Goal: Task Accomplishment & Management: Use online tool/utility

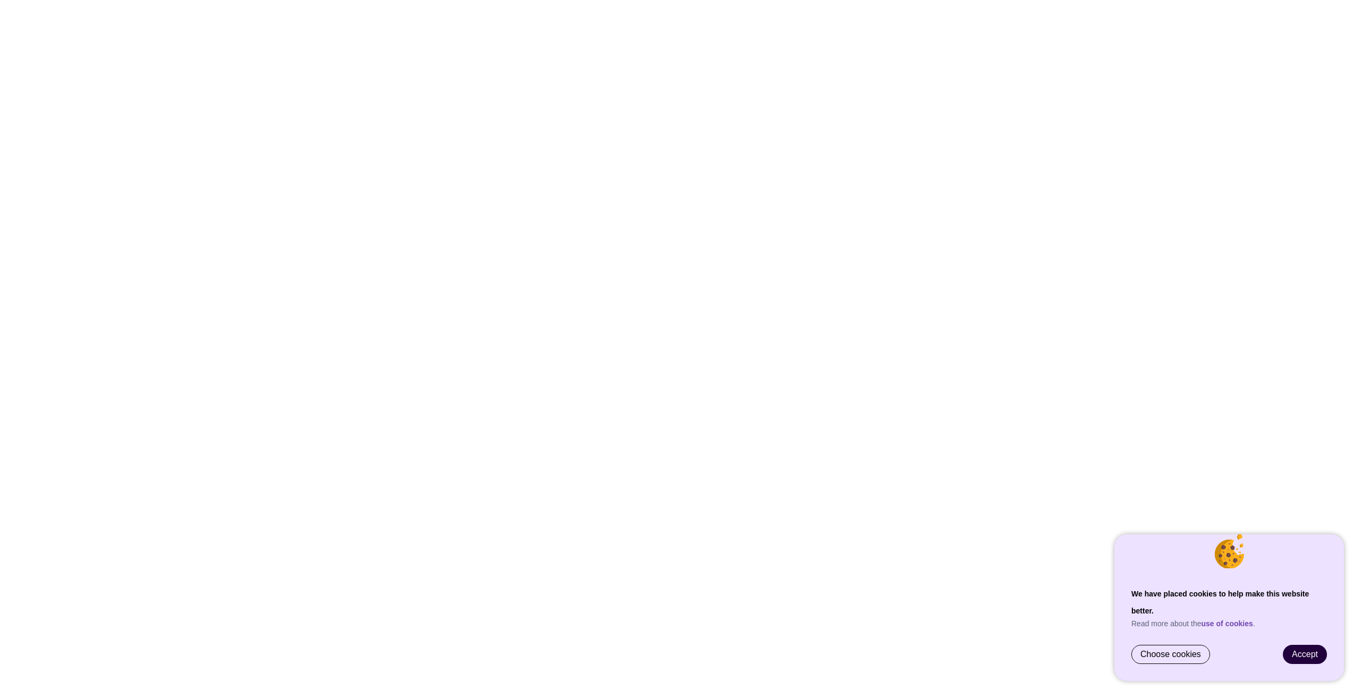
click at [1309, 651] on span "Accept" at bounding box center [1305, 654] width 26 height 9
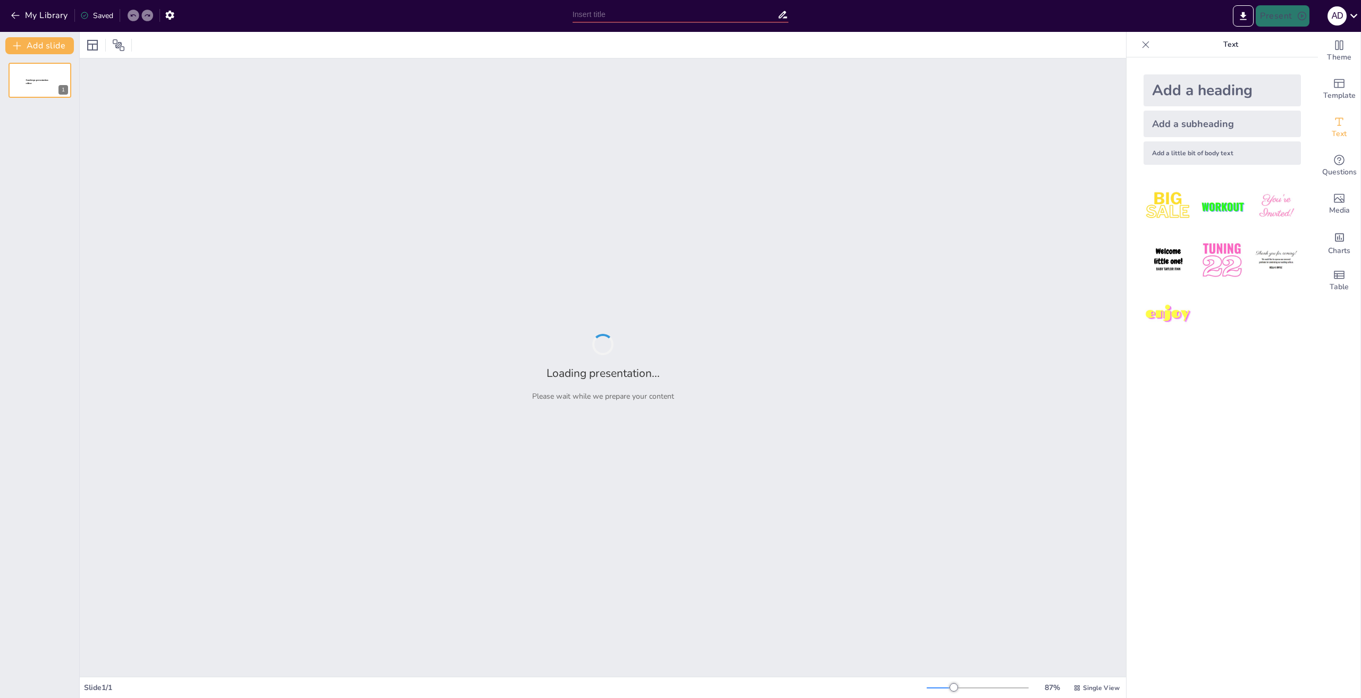
type input "Сравнительный анализ контроллеров Эликонт и Regul: Технические характеристики и…"
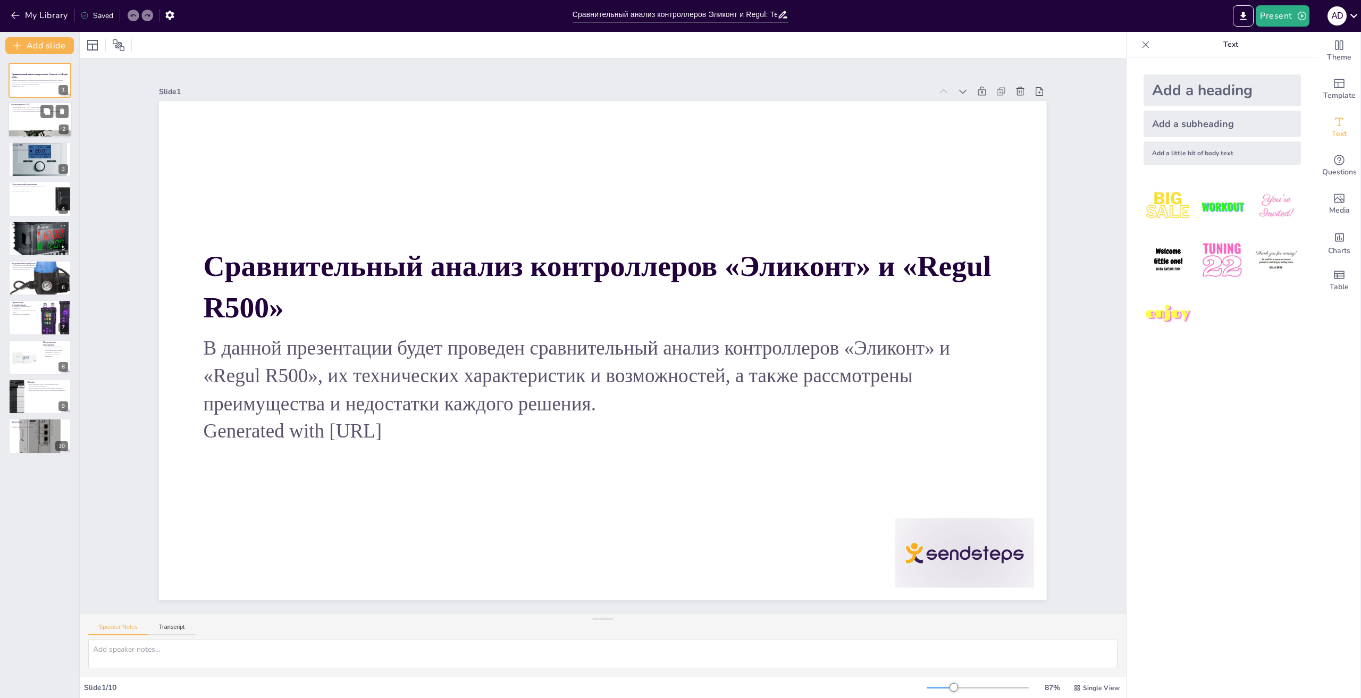
click at [39, 112] on p "АО «ЭЛАРА» входит в федеральный перечень системообразующих предприятий" at bounding box center [39, 112] width 57 height 2
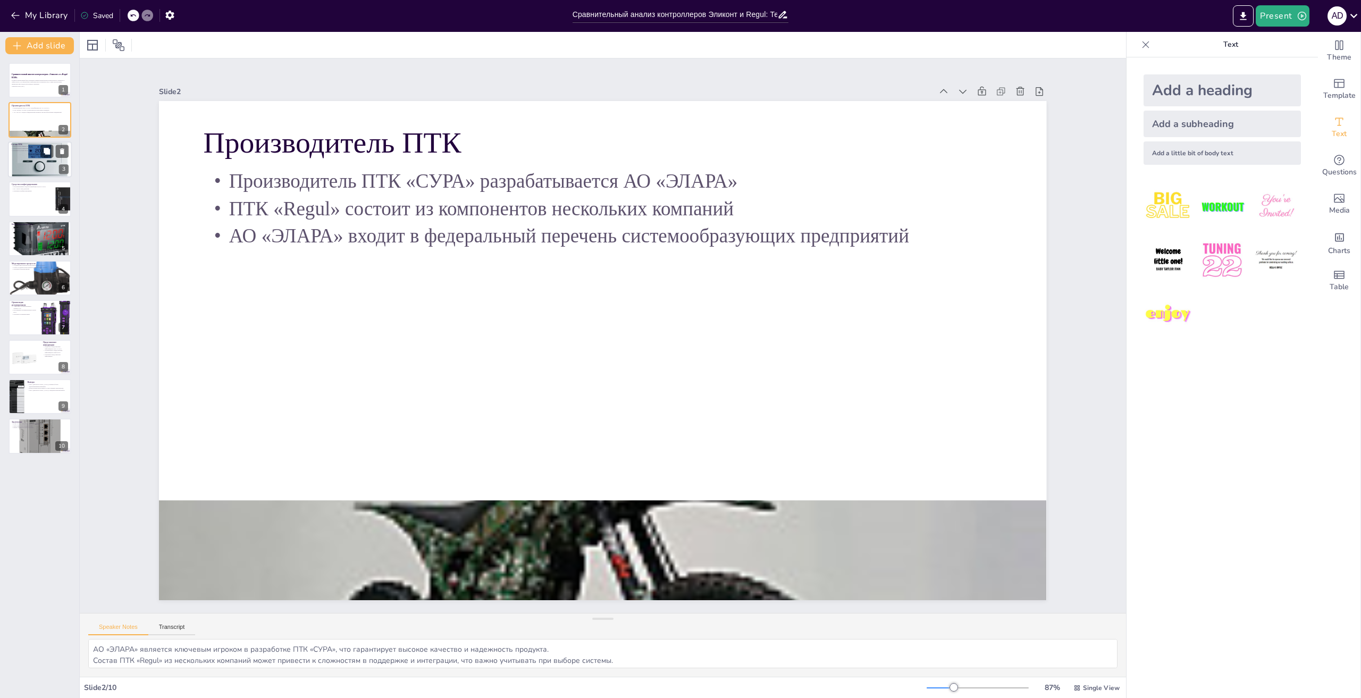
click at [44, 158] on div at bounding box center [40, 160] width 64 height 64
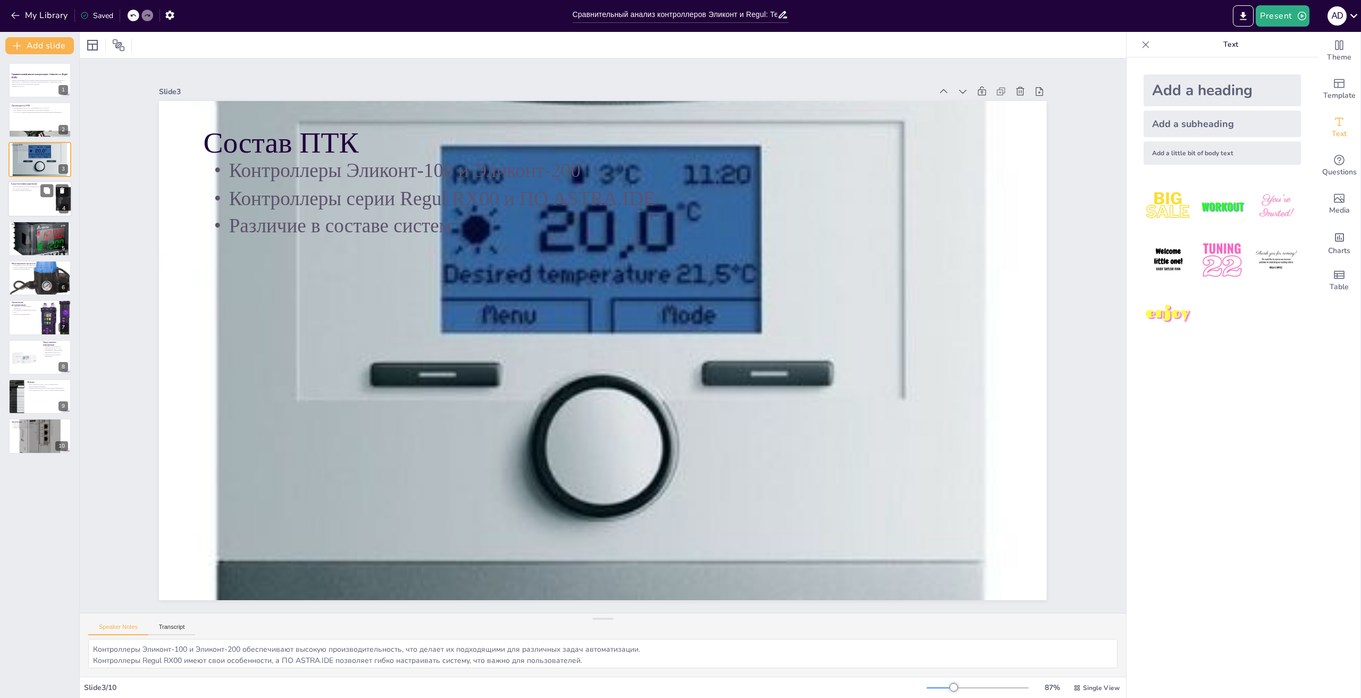
click at [41, 203] on div at bounding box center [40, 199] width 64 height 36
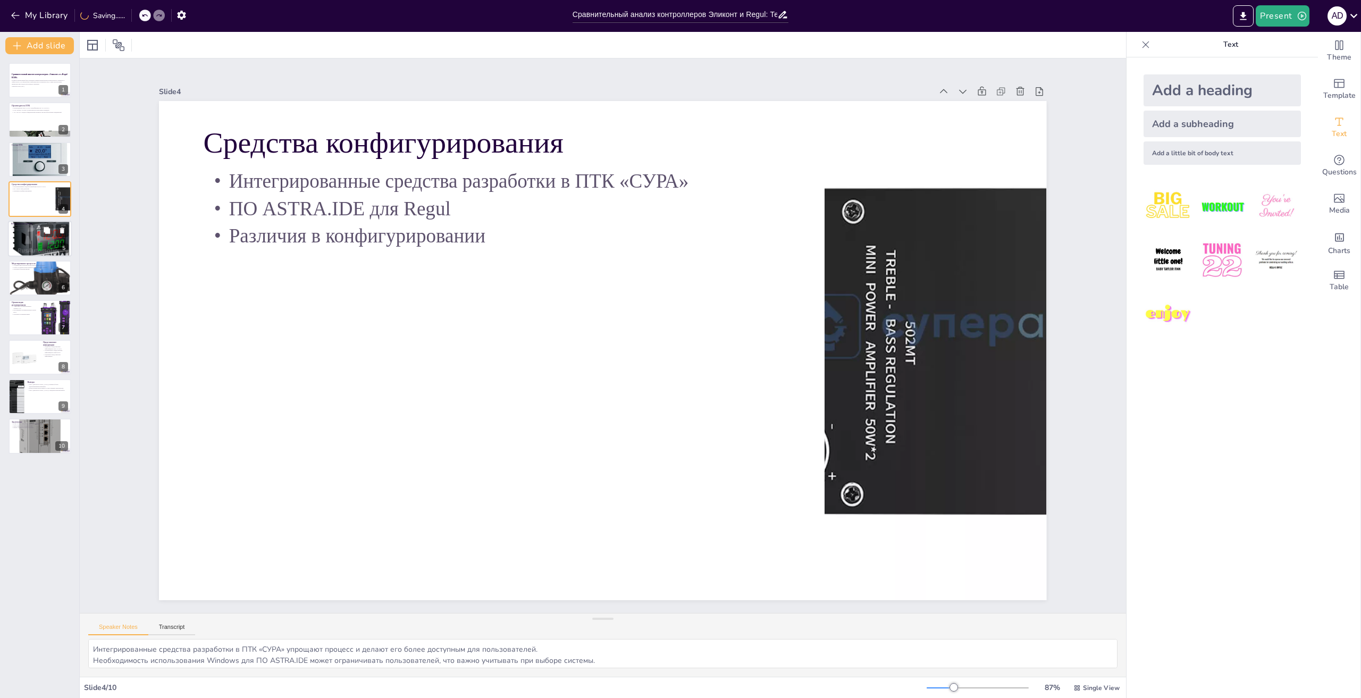
click at [45, 243] on div at bounding box center [40, 239] width 64 height 64
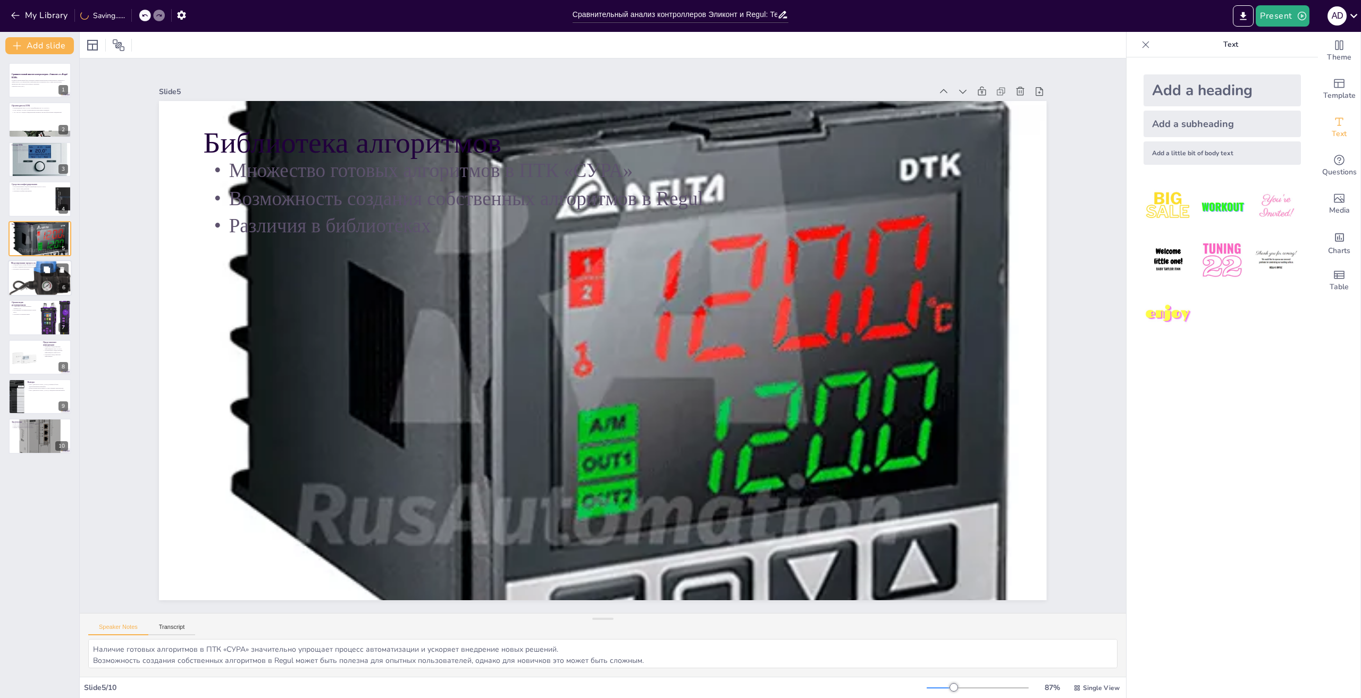
click at [39, 274] on div at bounding box center [40, 278] width 64 height 64
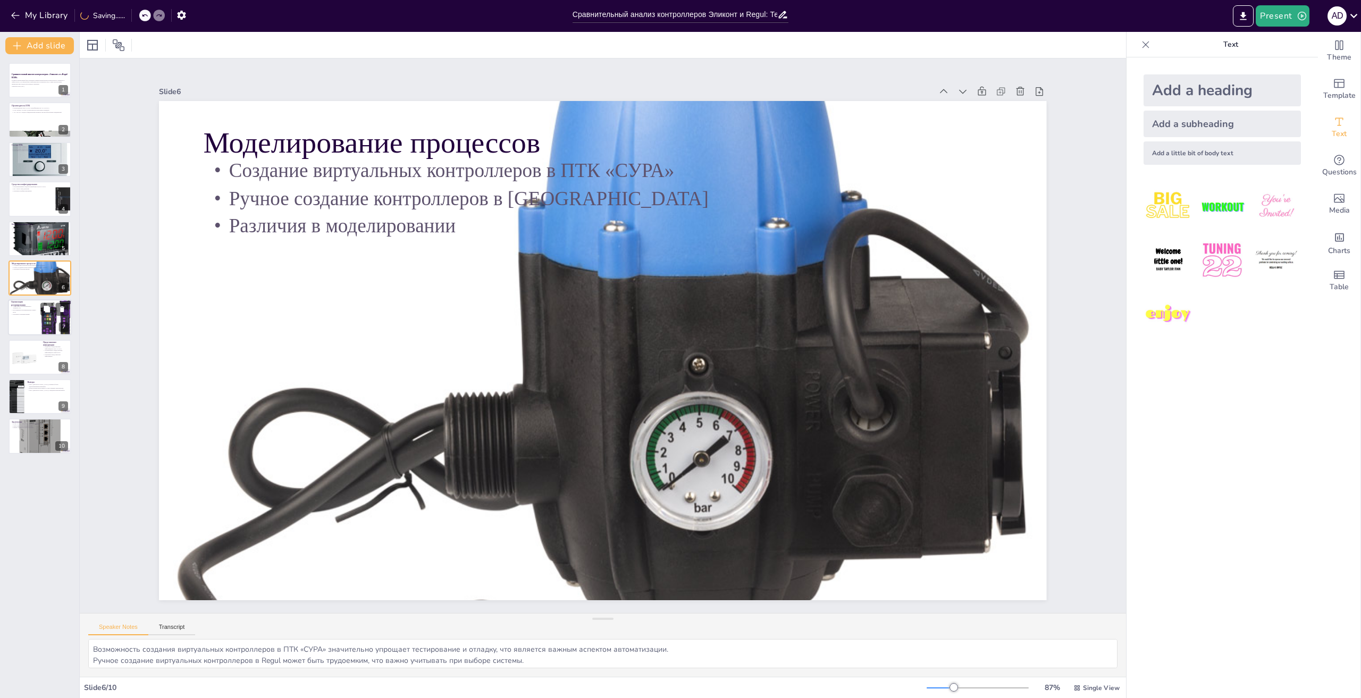
click at [34, 327] on div at bounding box center [40, 318] width 64 height 36
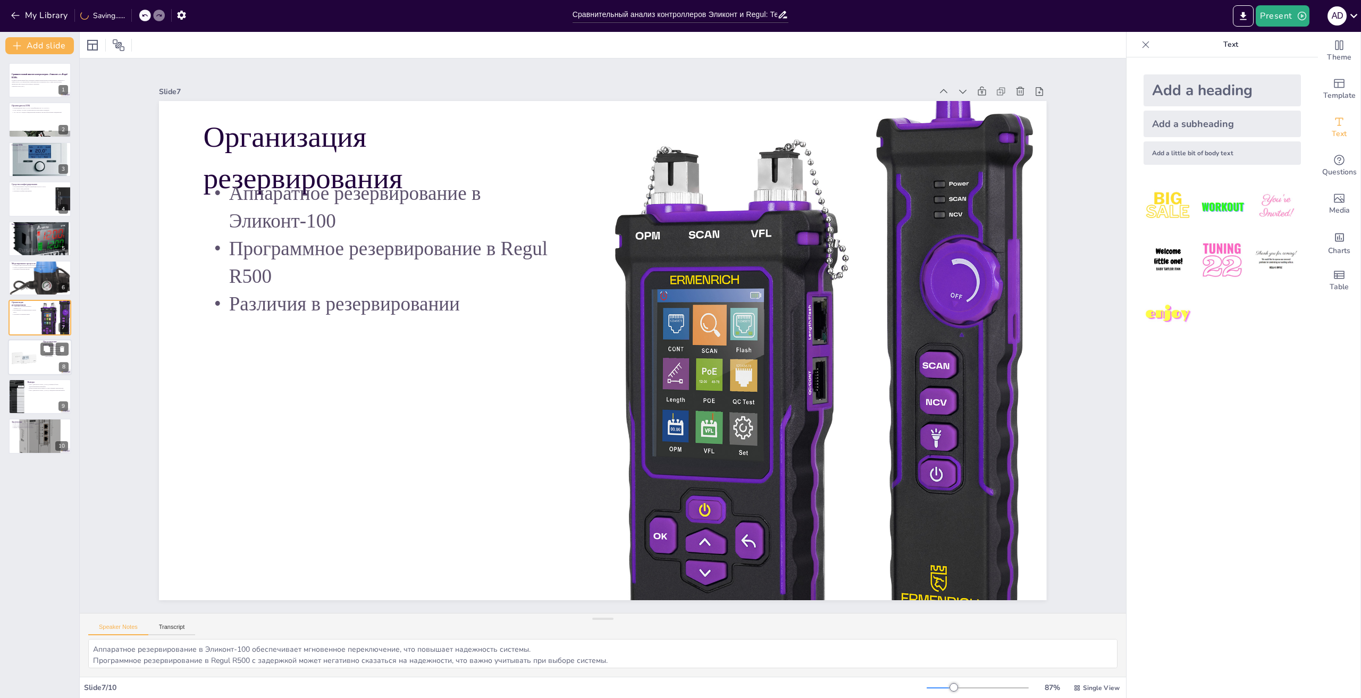
click at [35, 356] on div at bounding box center [24, 357] width 36 height 36
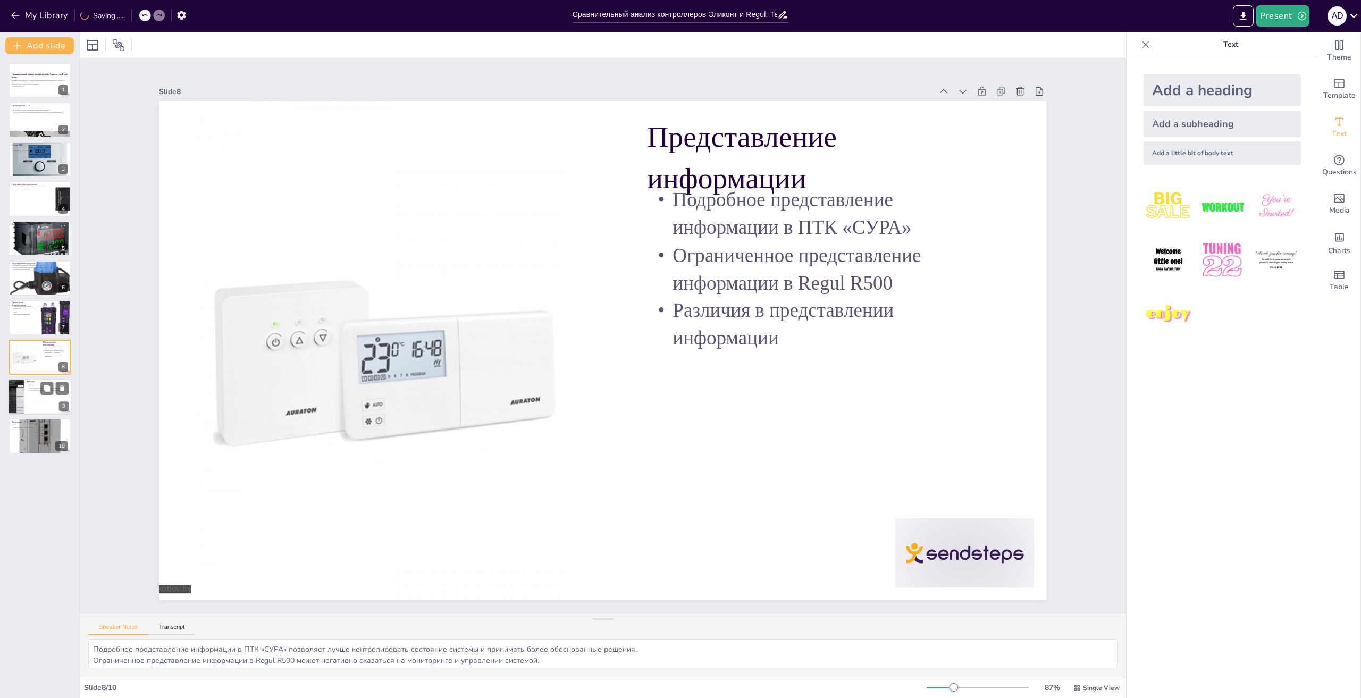
click at [34, 392] on div at bounding box center [40, 397] width 64 height 36
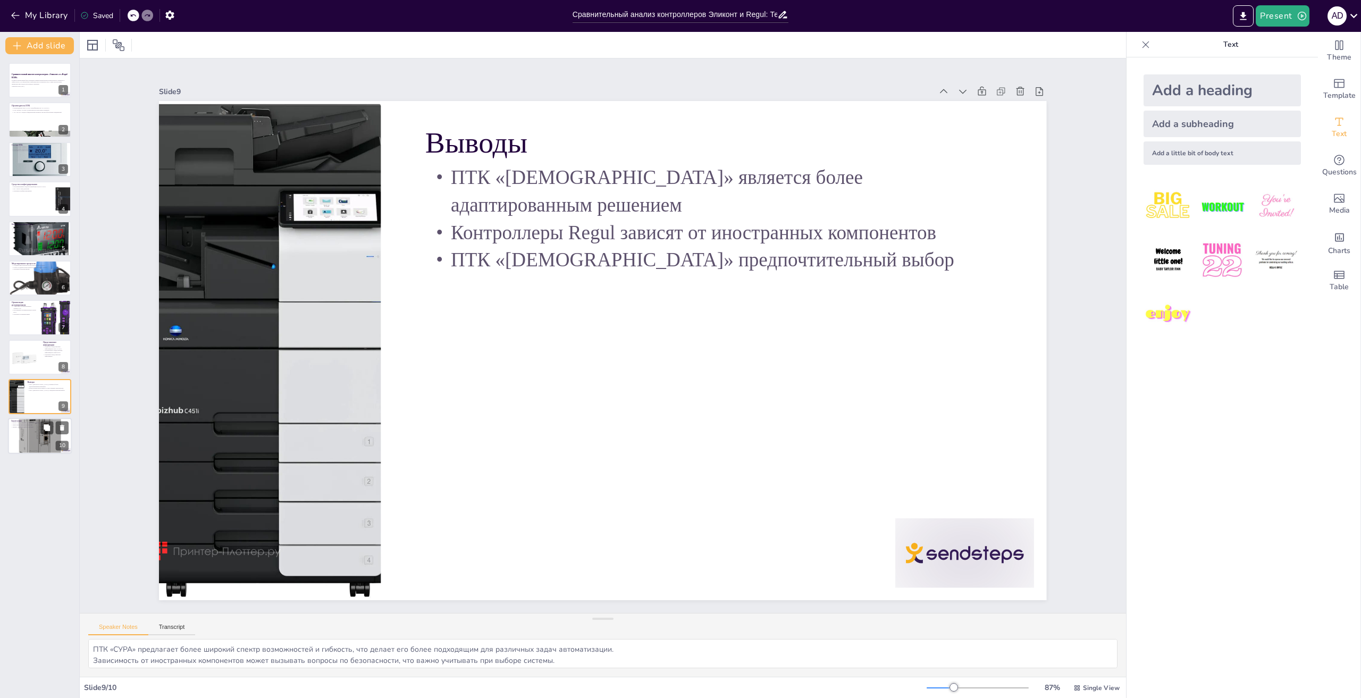
click at [31, 437] on div at bounding box center [40, 436] width 64 height 64
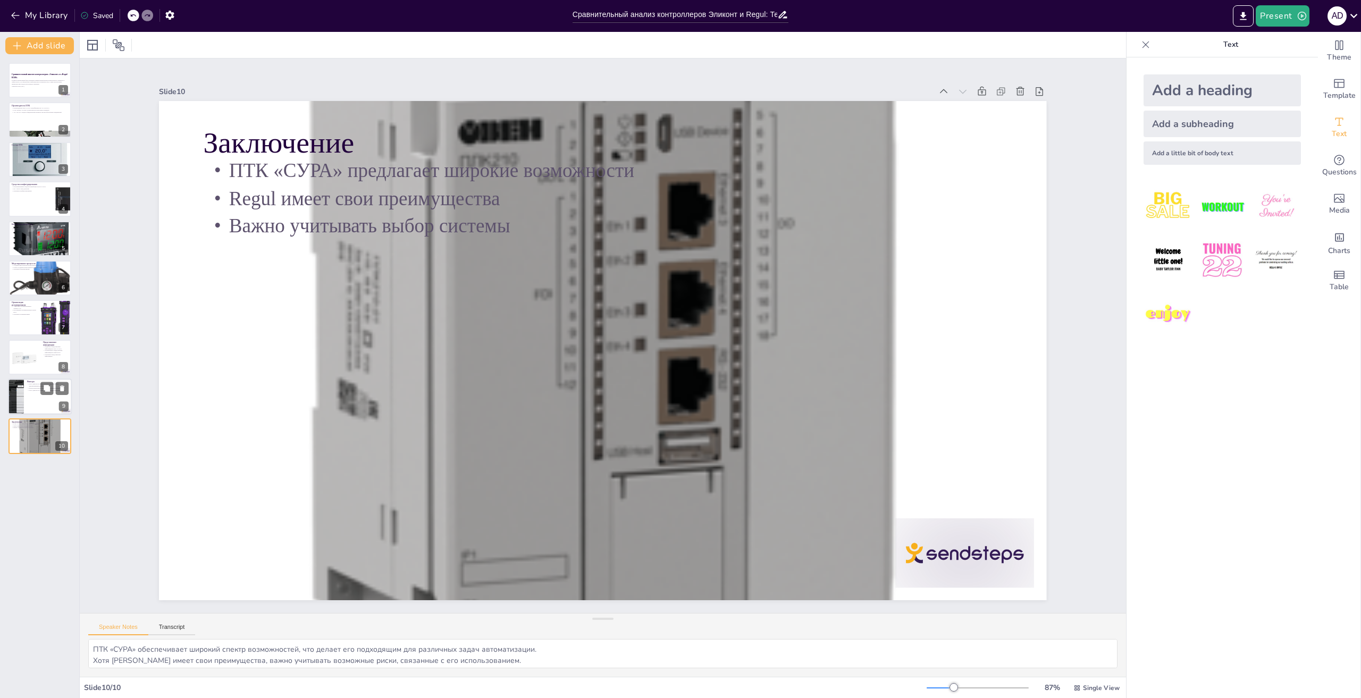
click at [34, 397] on div at bounding box center [40, 397] width 64 height 36
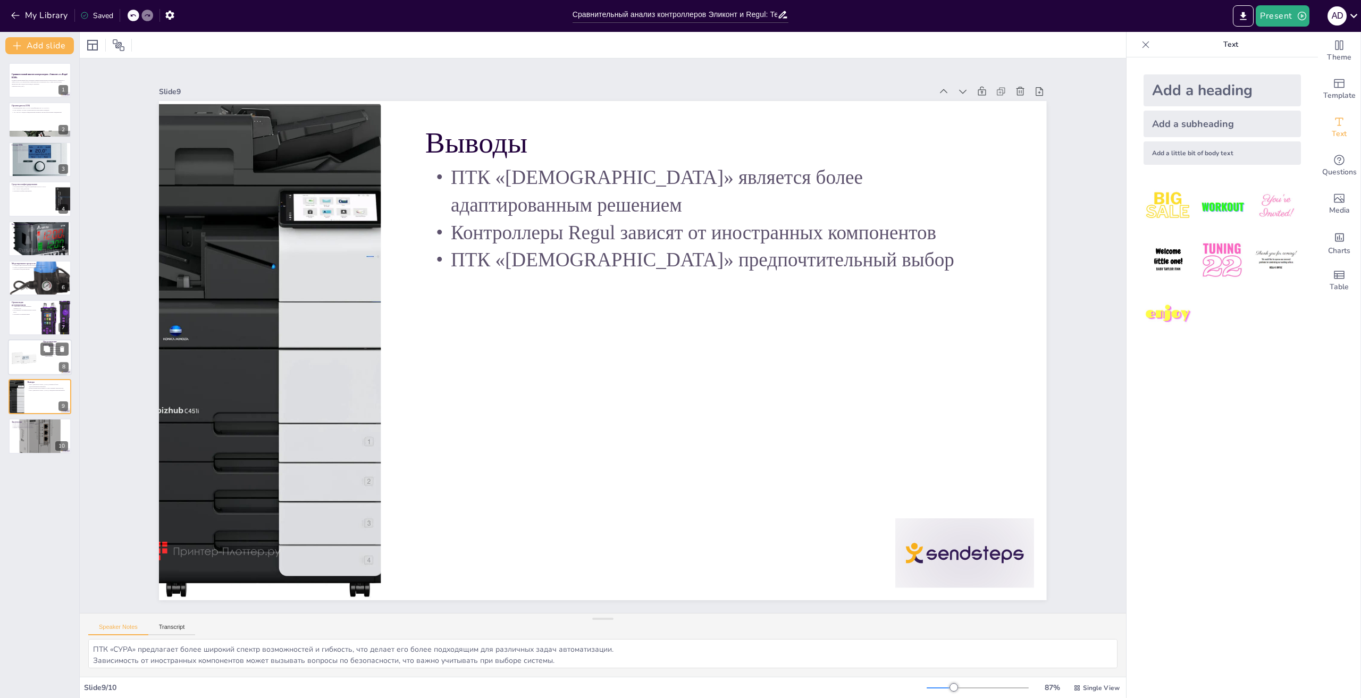
click at [28, 361] on div at bounding box center [24, 357] width 36 height 36
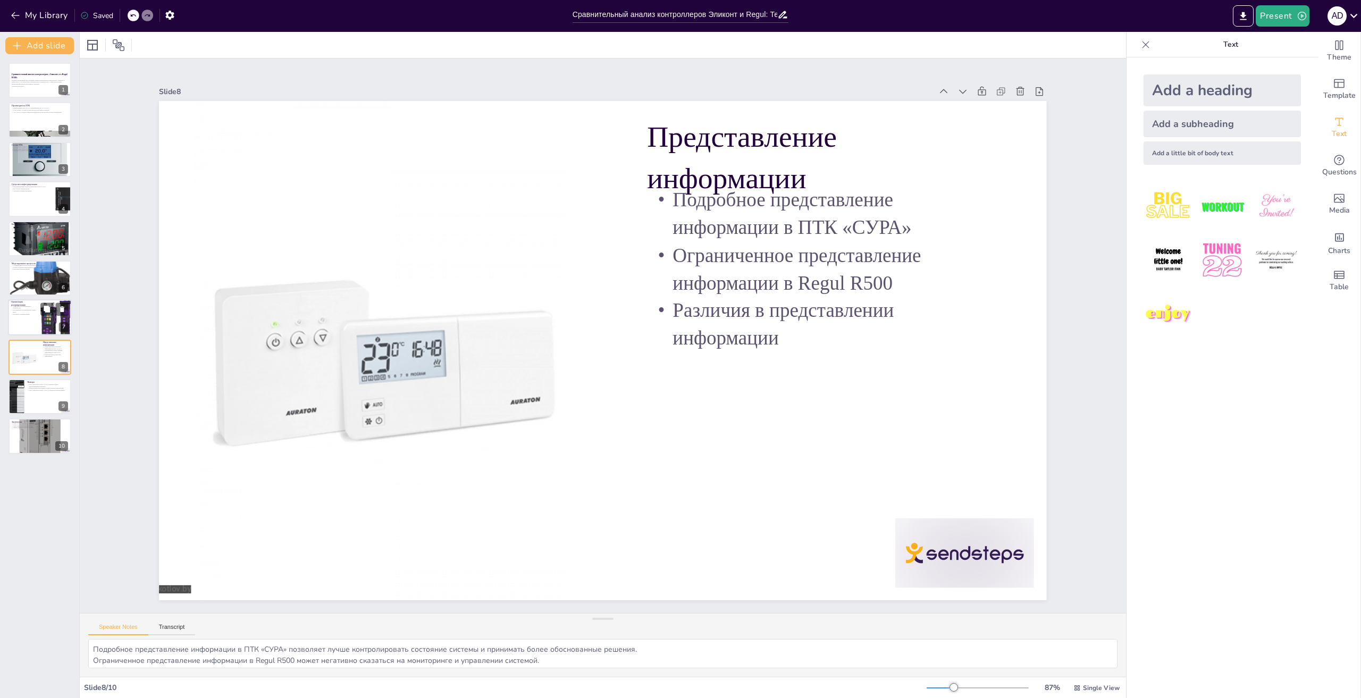
click at [36, 317] on div at bounding box center [40, 318] width 64 height 36
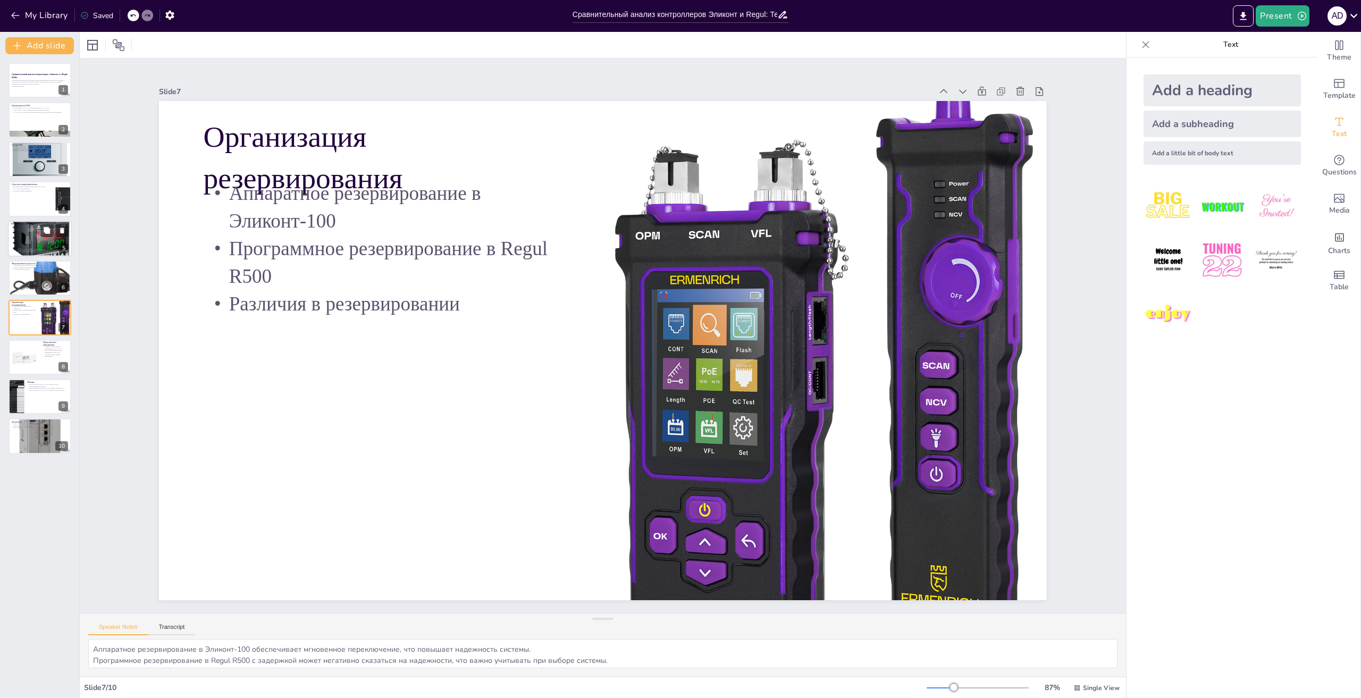
click at [40, 237] on div at bounding box center [40, 239] width 64 height 64
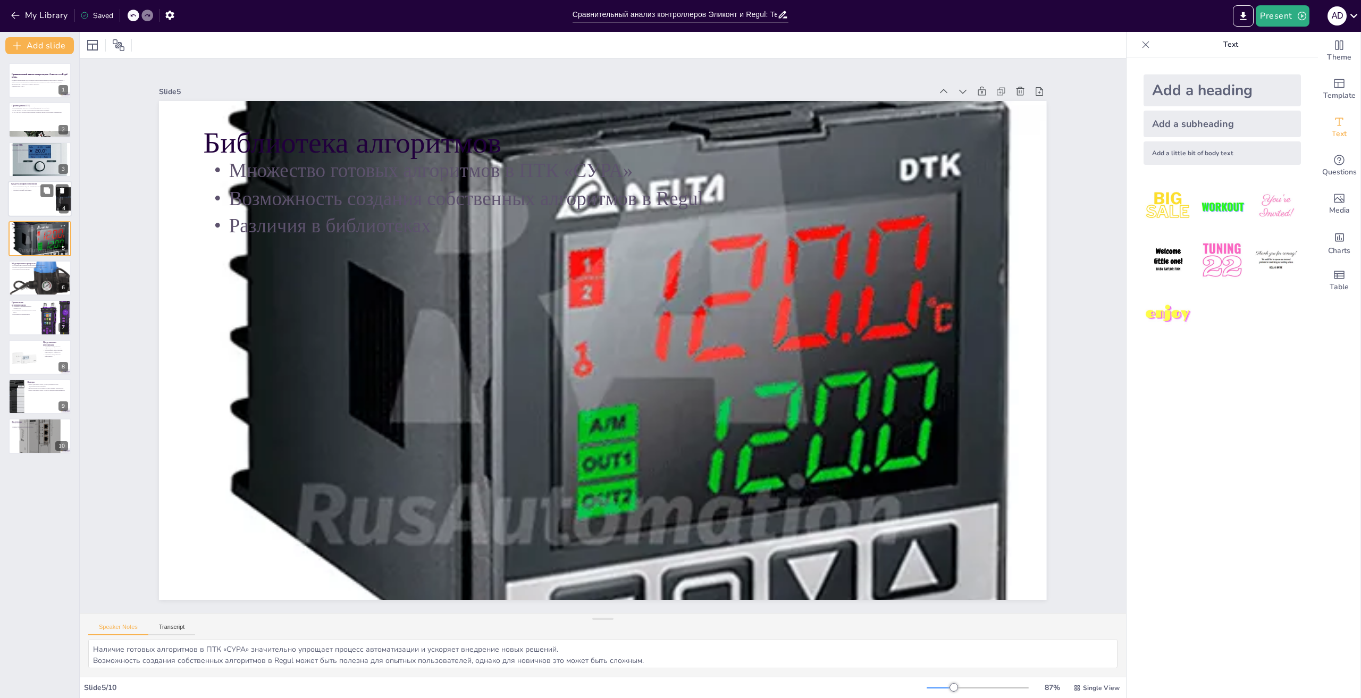
click at [22, 201] on div at bounding box center [40, 199] width 64 height 36
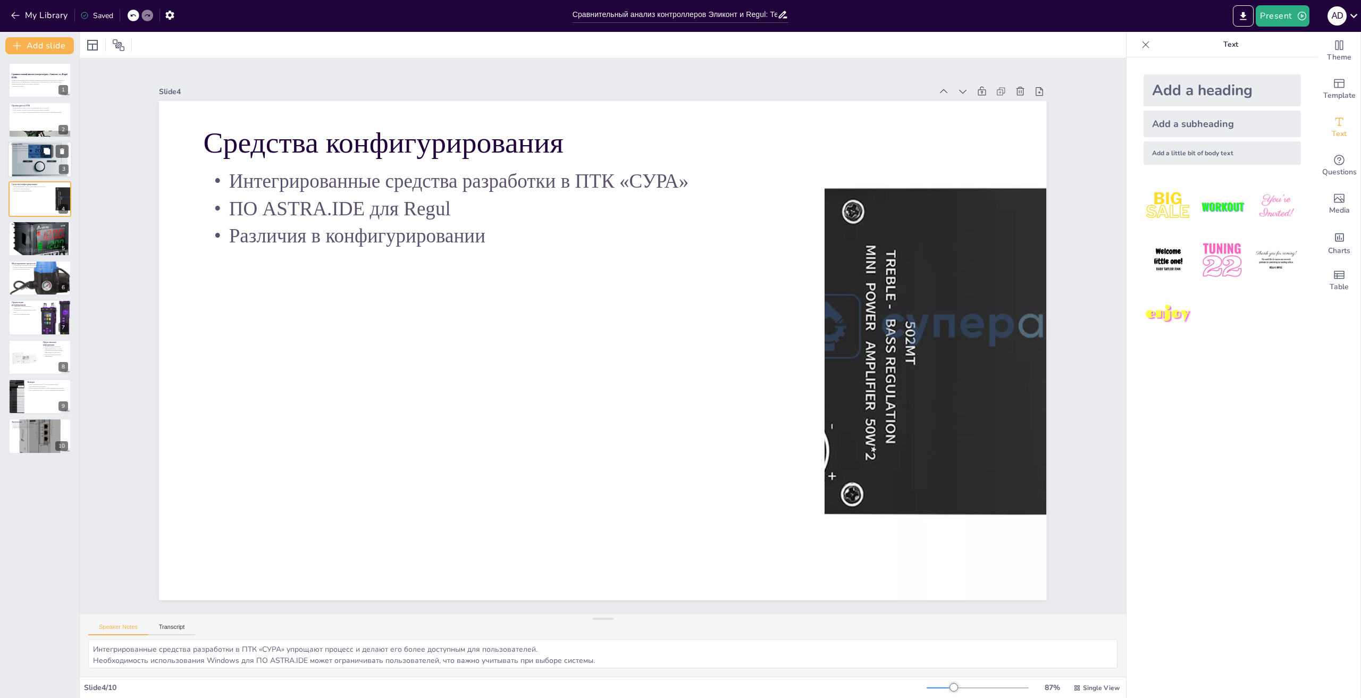
click at [40, 156] on div at bounding box center [40, 160] width 64 height 64
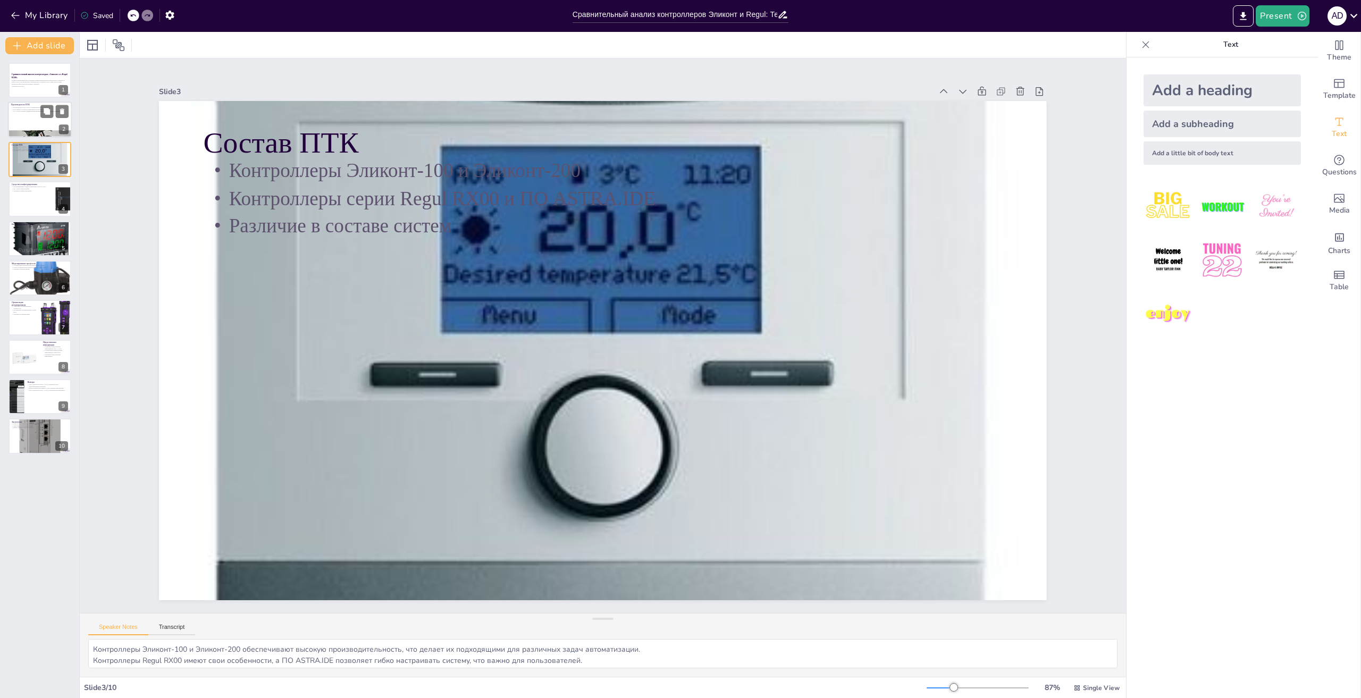
click at [27, 111] on p "АО «ЭЛАРА» входит в федеральный перечень системообразующих предприятий" at bounding box center [39, 112] width 57 height 2
type textarea "АО «ЭЛАРА» является ключевым игроком в разработке ПТК «СУРА», что гарантирует в…"
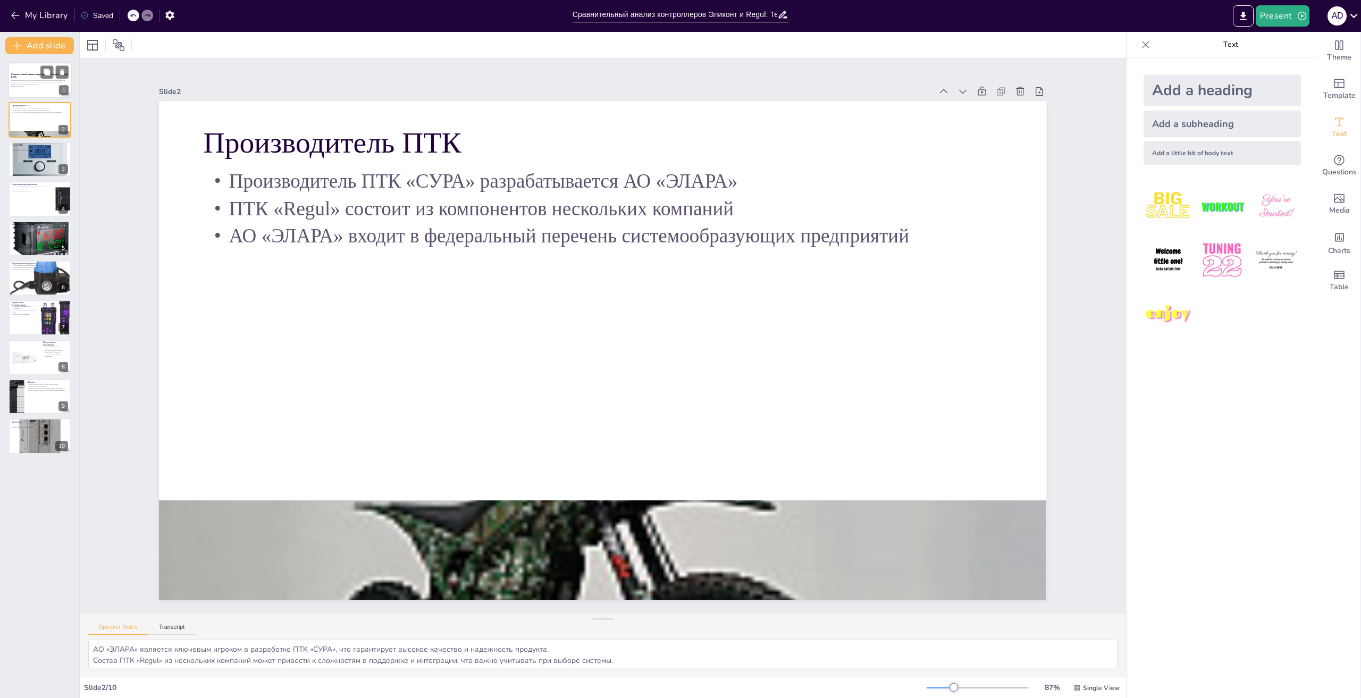
click at [32, 93] on div at bounding box center [40, 80] width 64 height 36
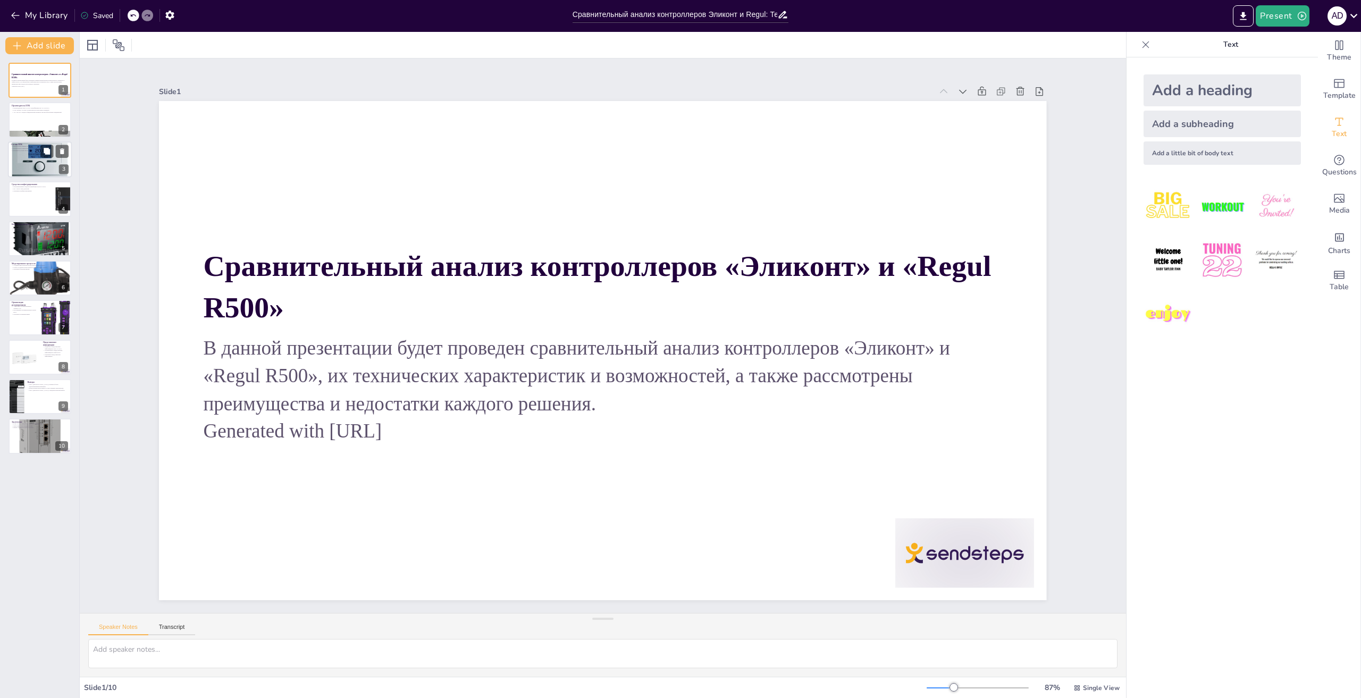
click at [27, 164] on div at bounding box center [40, 160] width 64 height 64
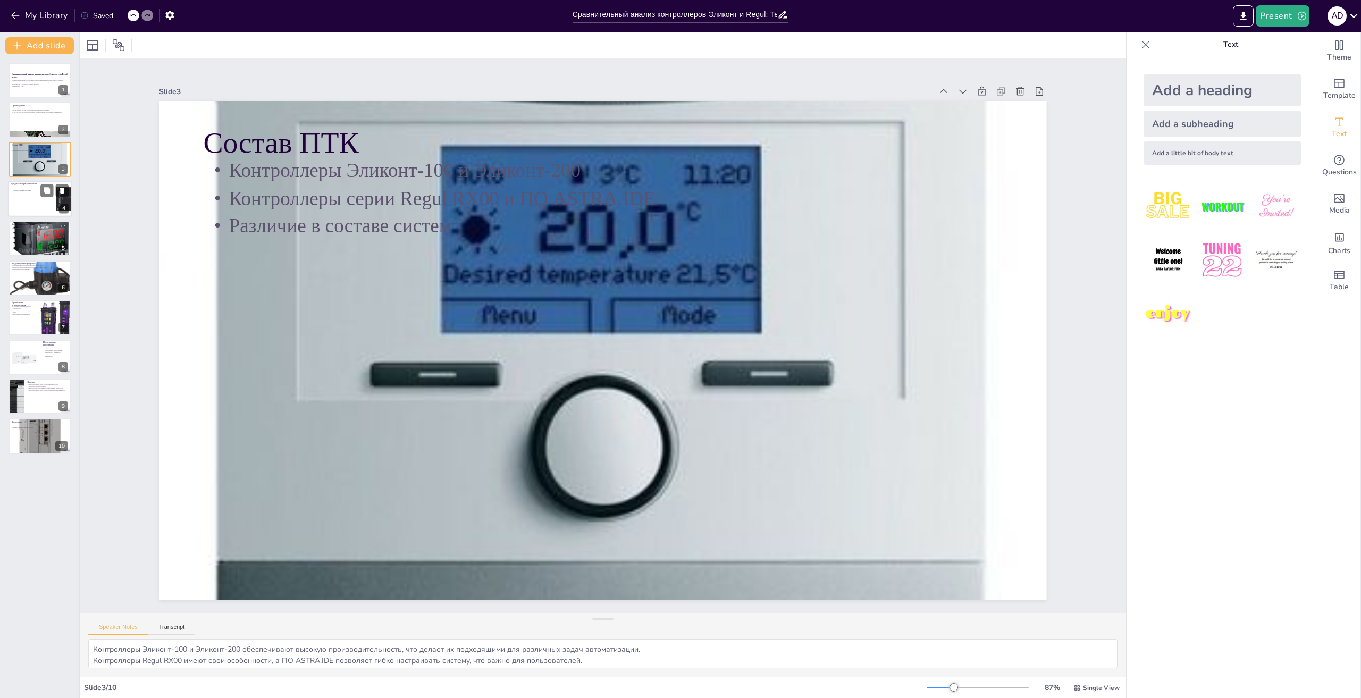
click at [25, 203] on div at bounding box center [40, 199] width 64 height 36
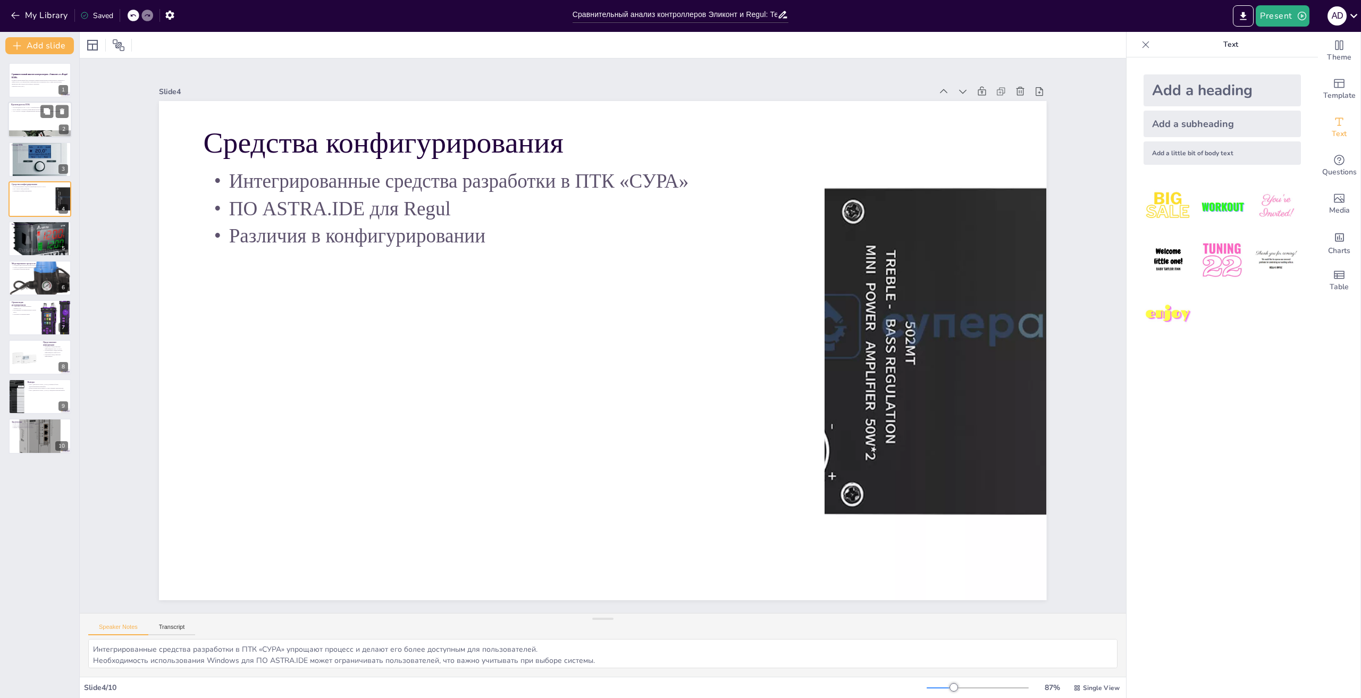
click at [30, 107] on p "Производитель ПТК «СУРА» разрабатывается АО «ЭЛАРА»" at bounding box center [39, 108] width 57 height 2
type textarea "АО «ЭЛАРА» является ключевым игроком в разработке ПТК «СУРА», что гарантирует в…"
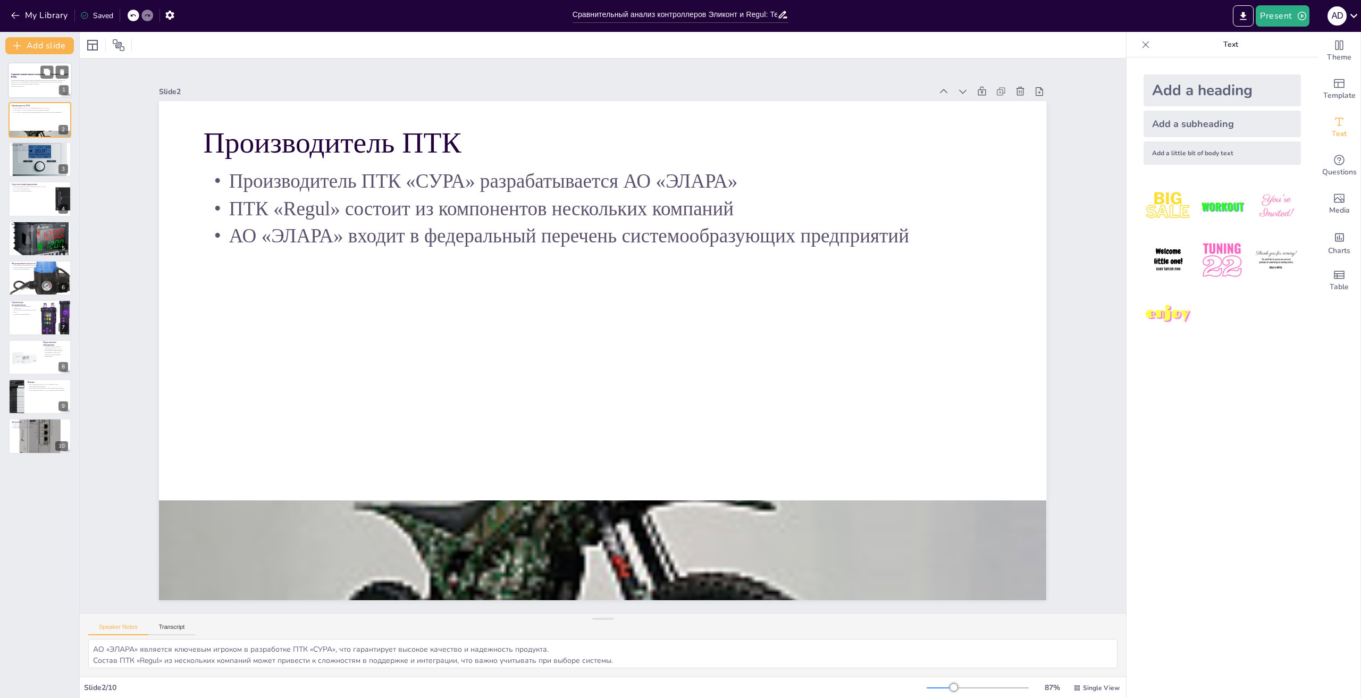
click at [39, 80] on p "В данной презентации будет проведен сравнительный анализ контроллеров «Эликонт»…" at bounding box center [39, 82] width 57 height 6
